Goal: Communication & Community: Answer question/provide support

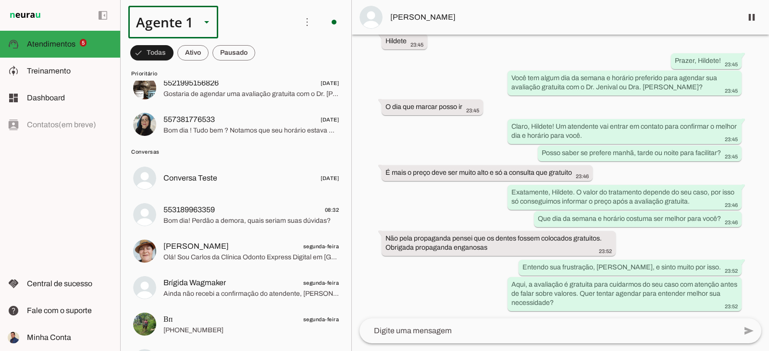
scroll to position [144, 0]
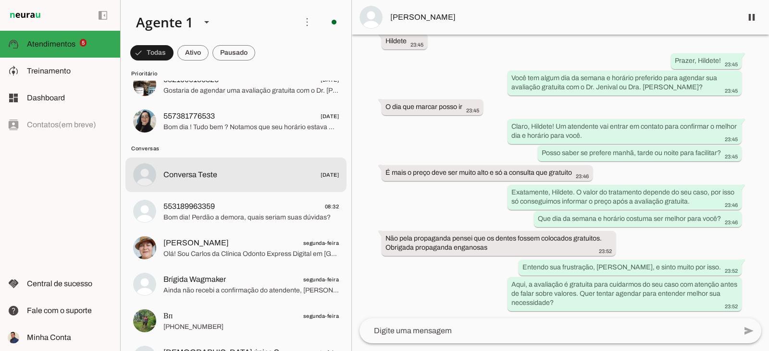
click at [280, 181] on span "Conversa Teste [DATE]" at bounding box center [250, 175] width 175 height 12
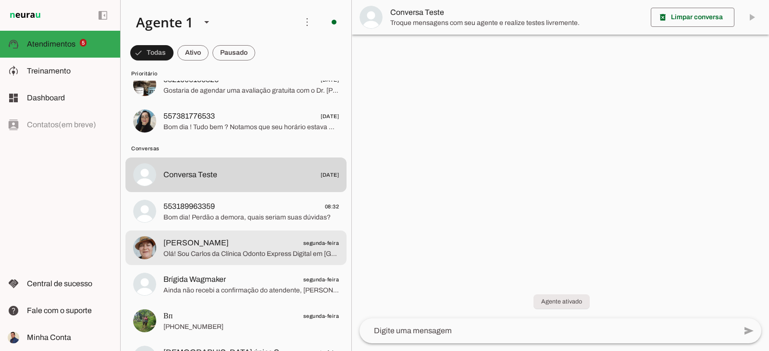
click at [298, 253] on span "Olá! Sou Carlos da Clínica Odonto Express Digital em [GEOGRAPHIC_DATA]. Trabalh…" at bounding box center [250, 254] width 175 height 10
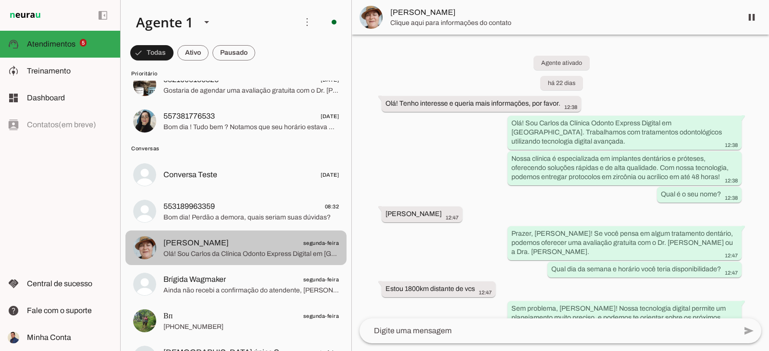
scroll to position [183, 0]
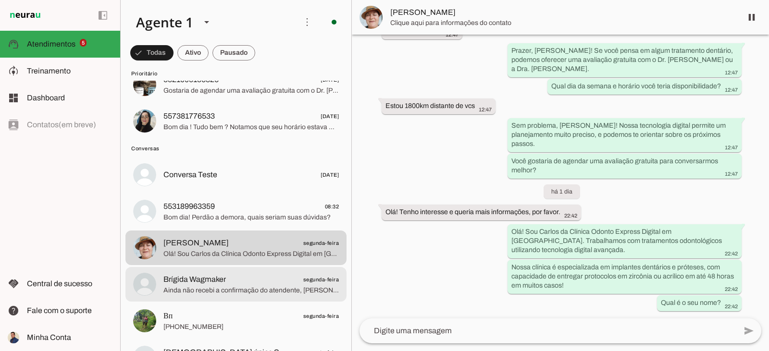
click at [295, 274] on span "Brígida Wagmaker segunda-feira" at bounding box center [250, 280] width 175 height 12
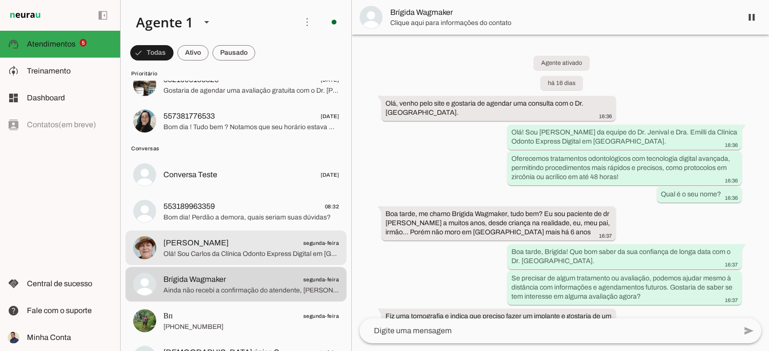
scroll to position [1989, 0]
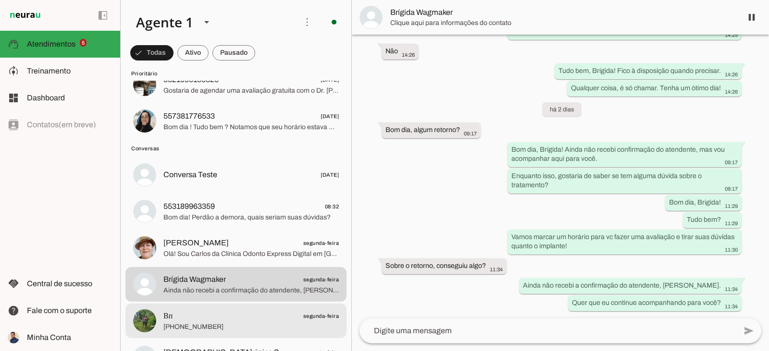
click at [277, 318] on span "Вп segunda-feira" at bounding box center [250, 316] width 175 height 12
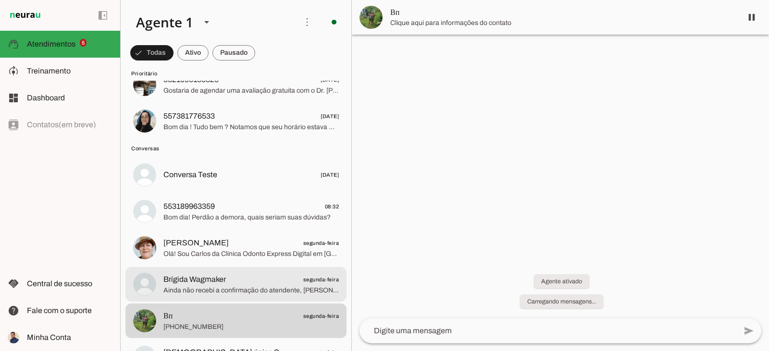
scroll to position [106, 0]
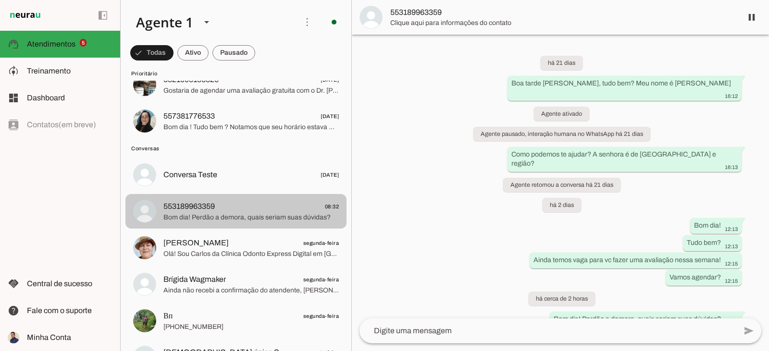
scroll to position [41, 0]
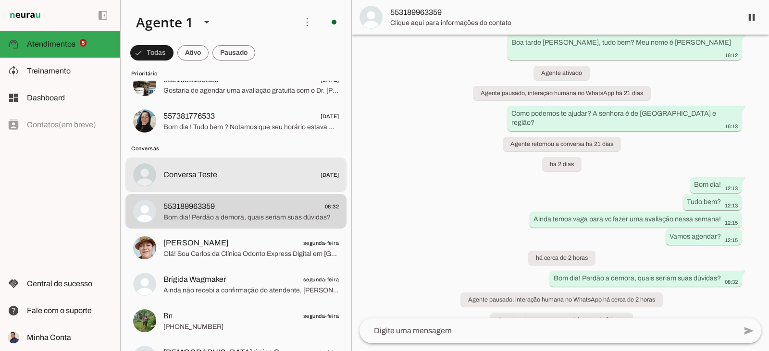
click at [287, 174] on span "Conversa Teste [DATE]" at bounding box center [250, 175] width 175 height 12
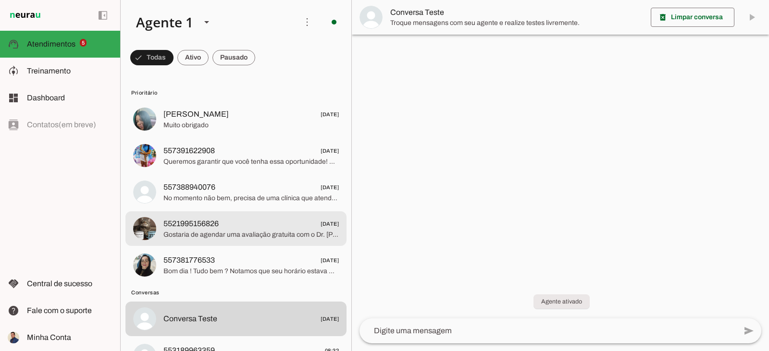
scroll to position [192, 0]
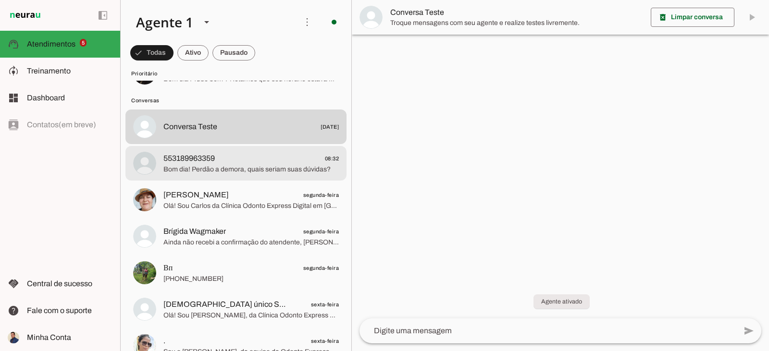
click at [257, 163] on span "553189963359 08:32" at bounding box center [250, 159] width 175 height 12
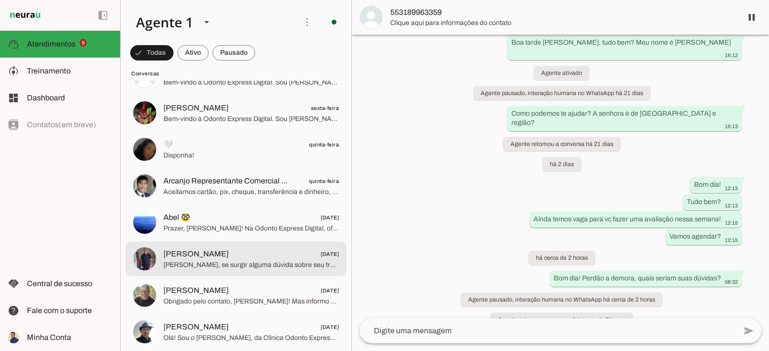
scroll to position [625, 0]
